Goal: Information Seeking & Learning: Learn about a topic

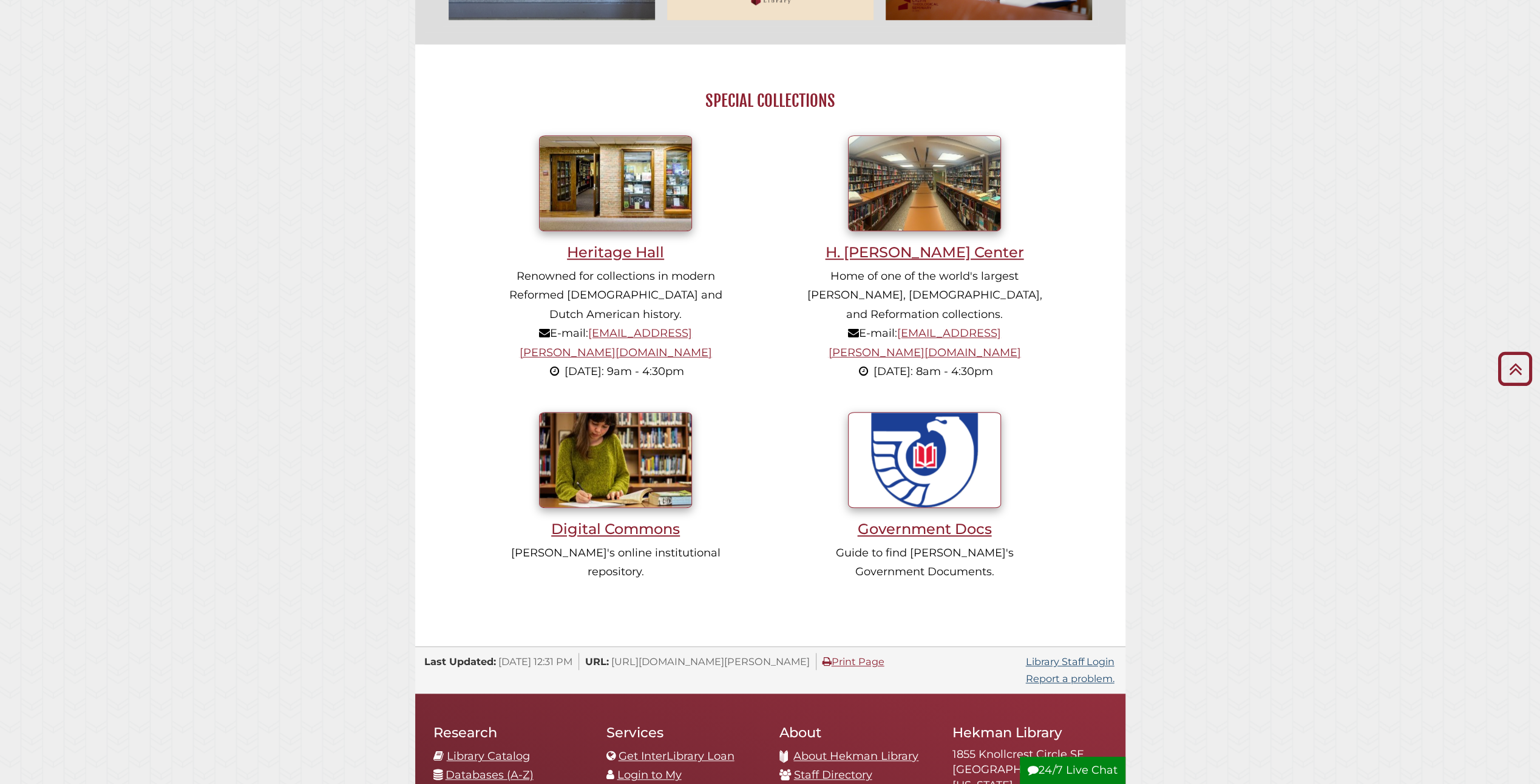
scroll to position [971, 0]
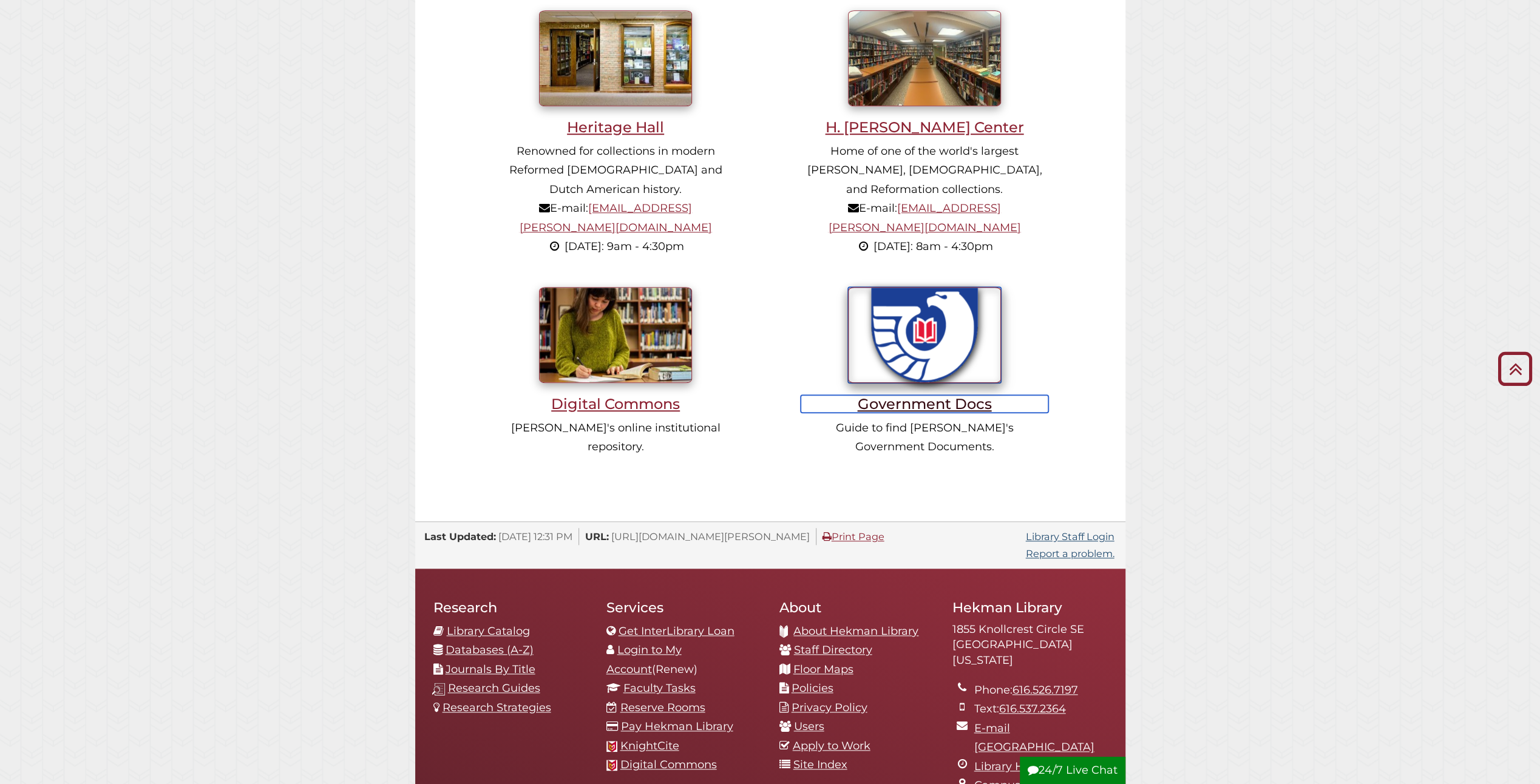
click at [878, 395] on h3 "Government Docs" at bounding box center [924, 404] width 247 height 18
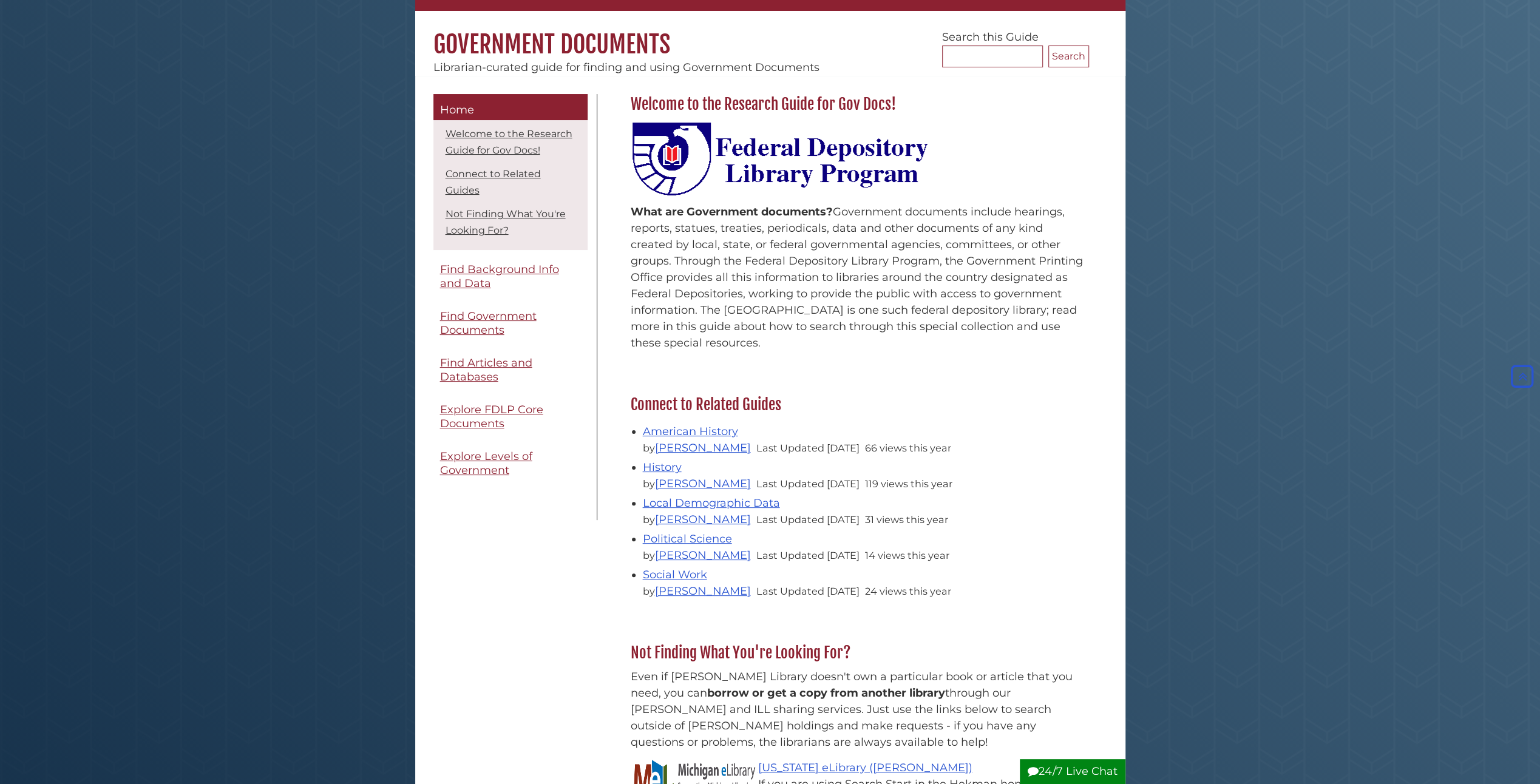
scroll to position [61, 0]
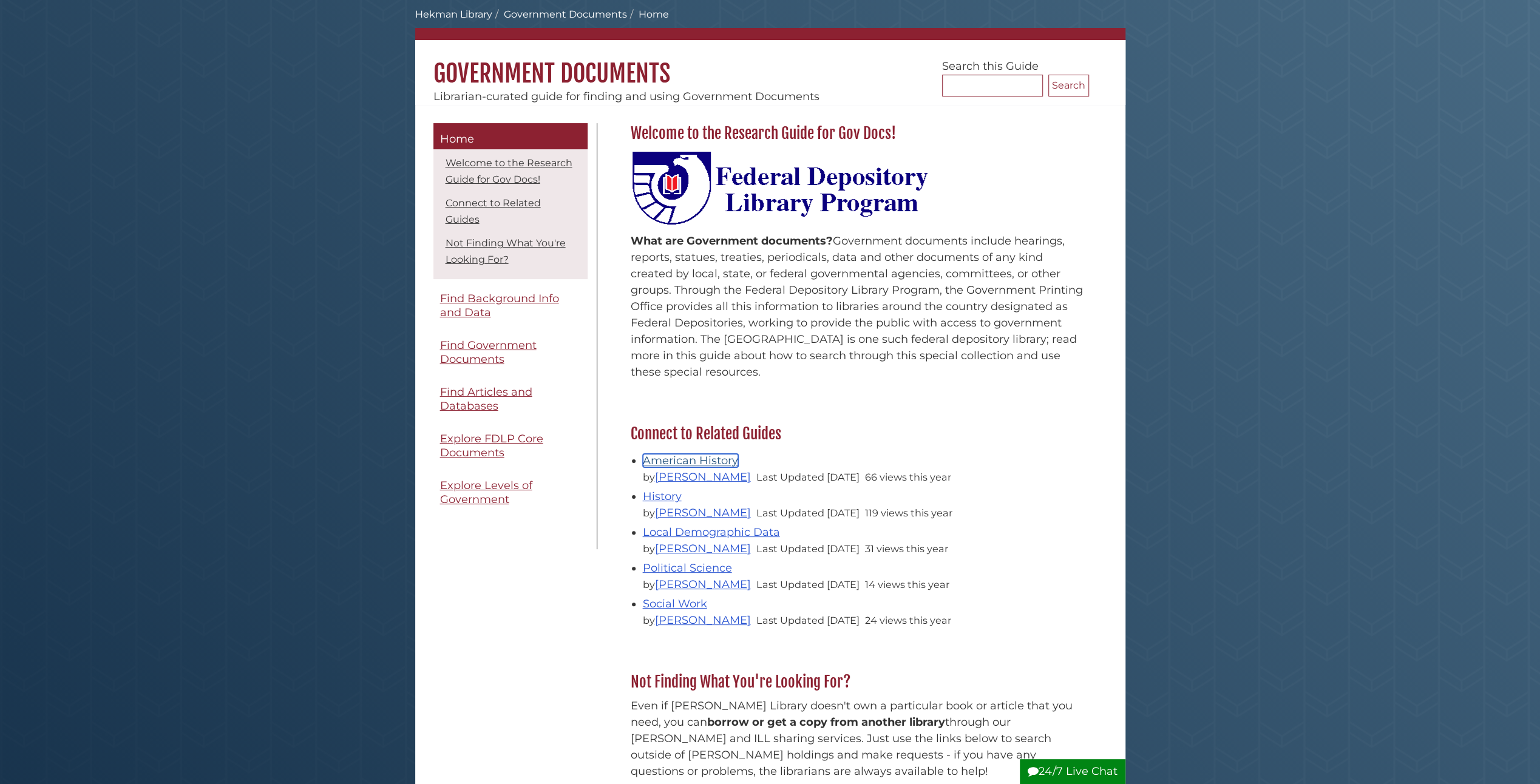
click at [669, 460] on link "American History" at bounding box center [691, 460] width 96 height 13
